Goal: Information Seeking & Learning: Learn about a topic

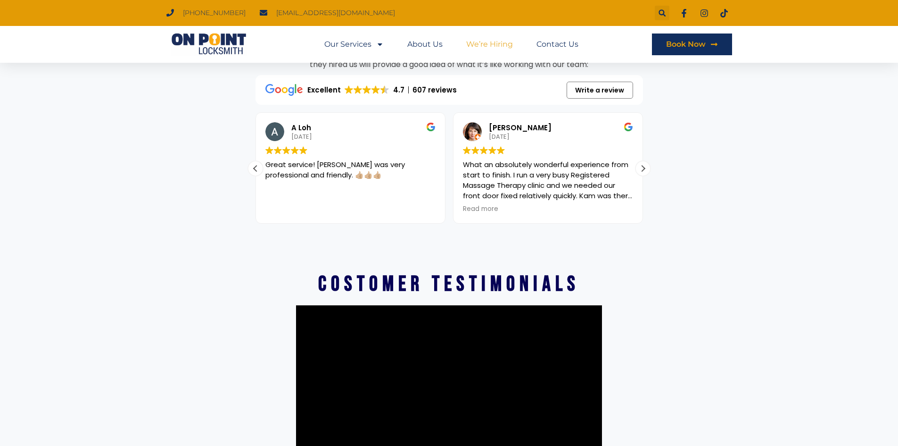
scroll to position [1462, 0]
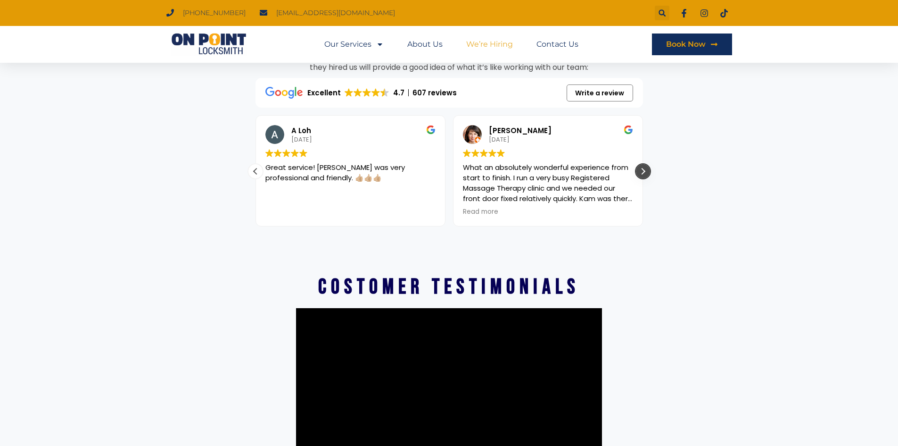
click at [646, 168] on div "Next review" at bounding box center [643, 171] width 14 height 14
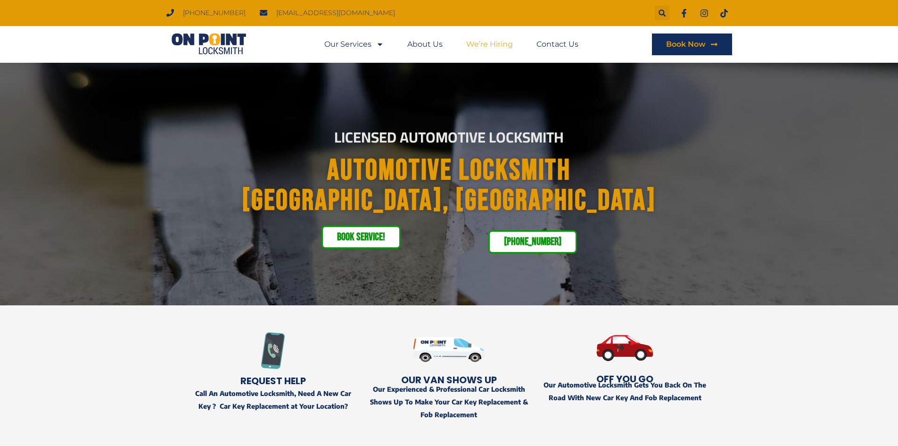
click at [474, 44] on link "We’re Hiring" at bounding box center [489, 44] width 47 height 22
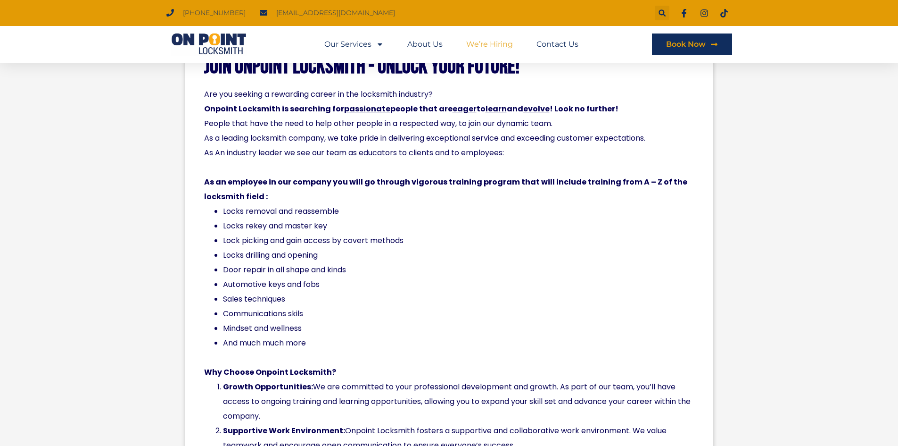
scroll to position [330, 0]
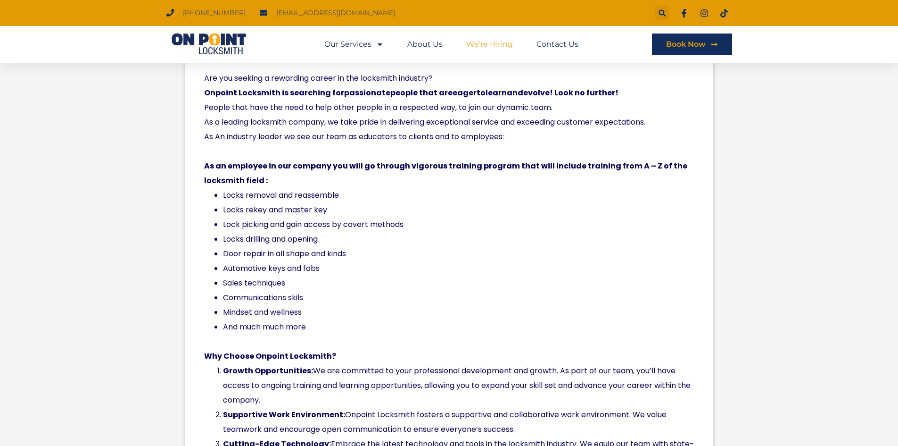
drag, startPoint x: 279, startPoint y: 197, endPoint x: 286, endPoint y: 258, distance: 61.7
click at [286, 258] on ul "Locks removal and reassemble Locks rekey and master key Lock picking and gain a…" at bounding box center [449, 261] width 490 height 146
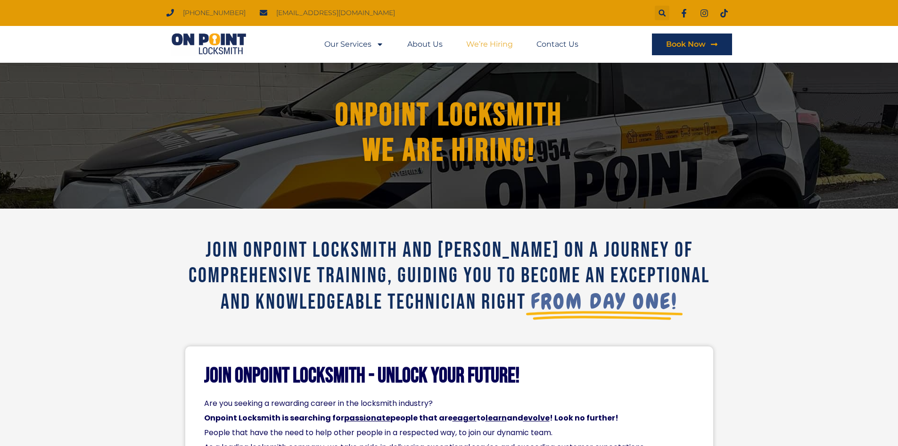
scroll to position [0, 0]
